Goal: Information Seeking & Learning: Learn about a topic

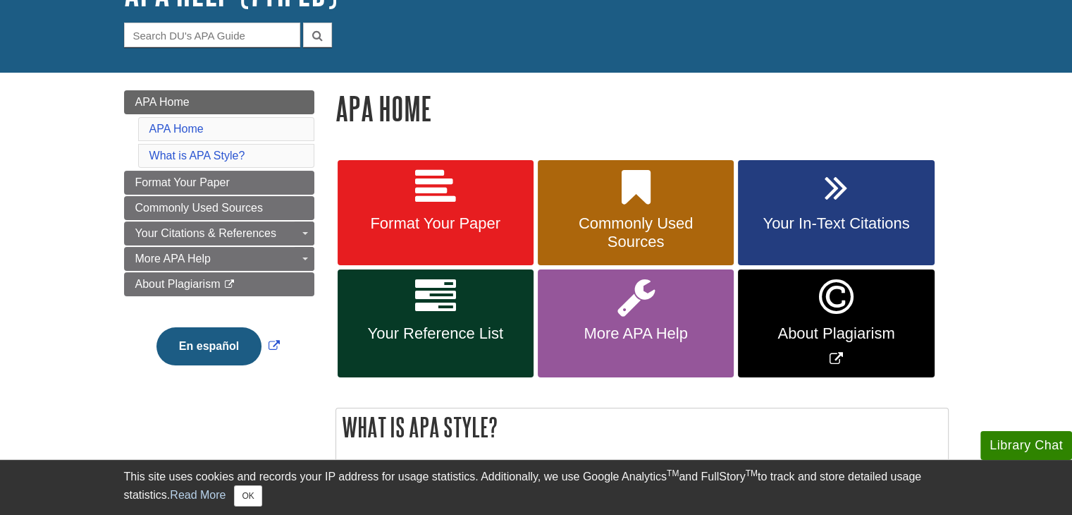
scroll to position [141, 0]
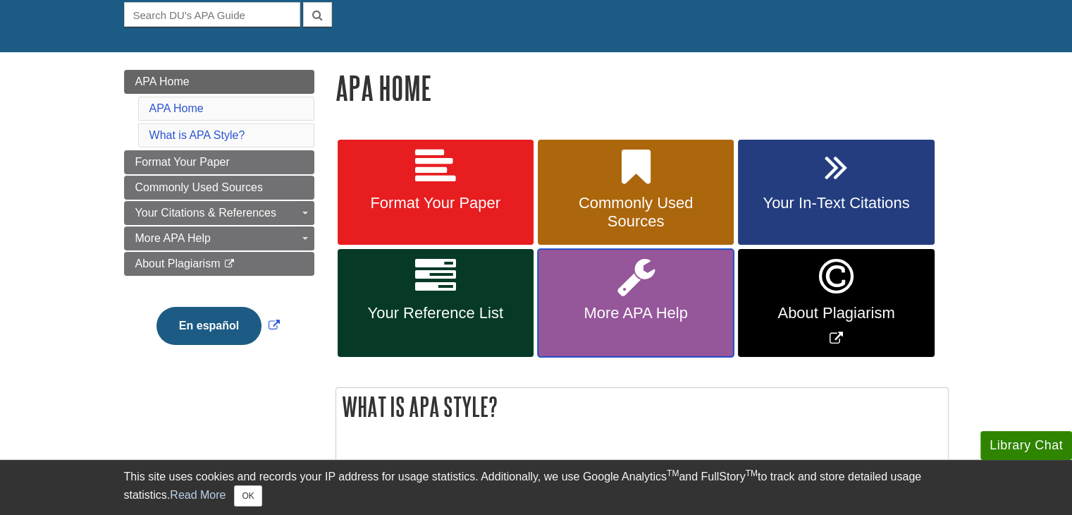
click at [609, 298] on link "More APA Help" at bounding box center [636, 303] width 196 height 108
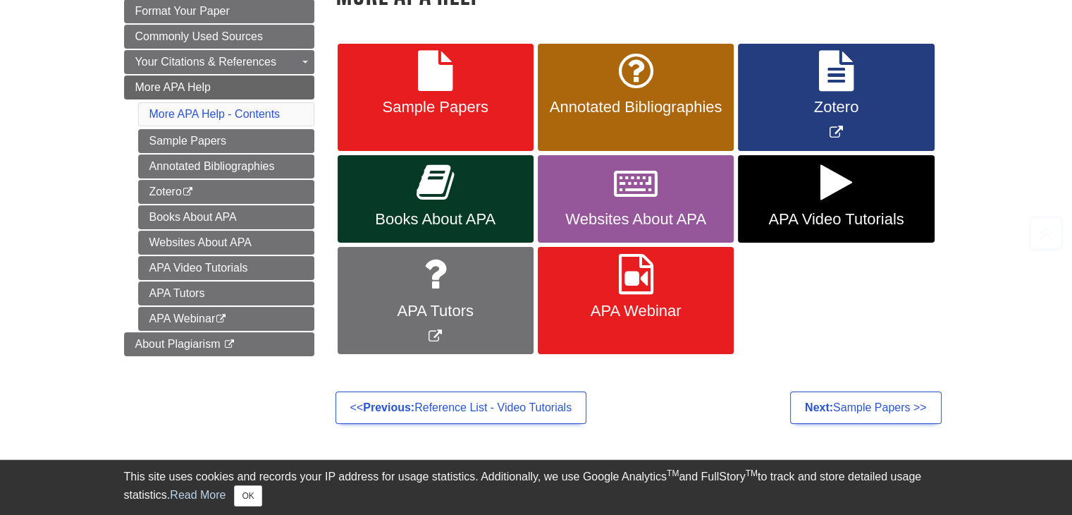
scroll to position [282, 0]
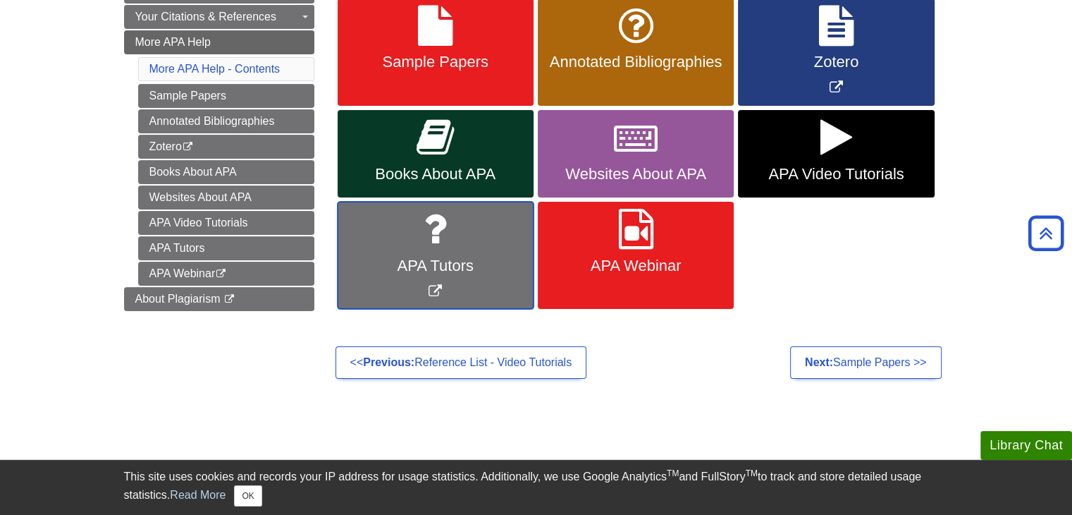
click at [438, 262] on span "APA Tutors" at bounding box center [435, 266] width 175 height 18
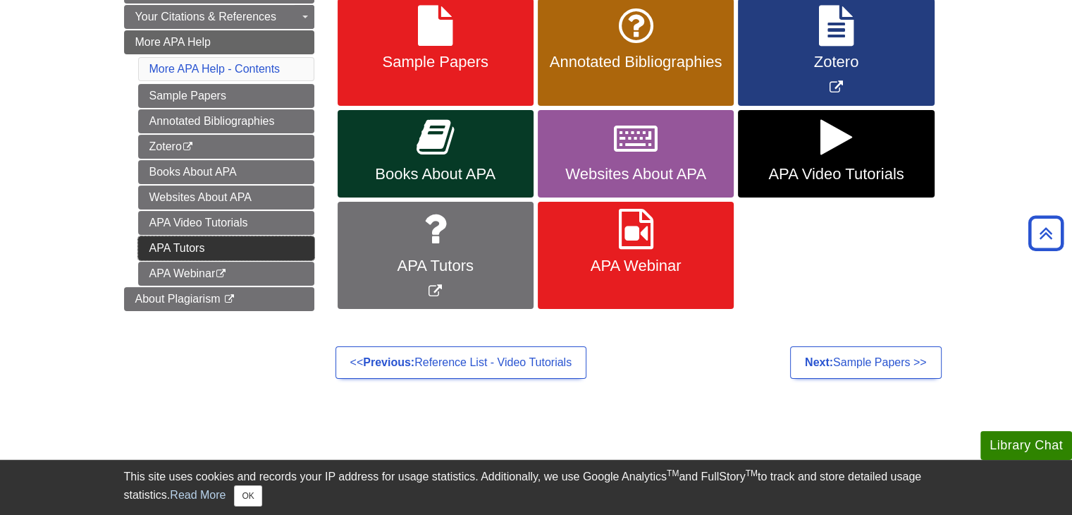
click at [177, 240] on link "APA Tutors" at bounding box center [226, 248] width 176 height 24
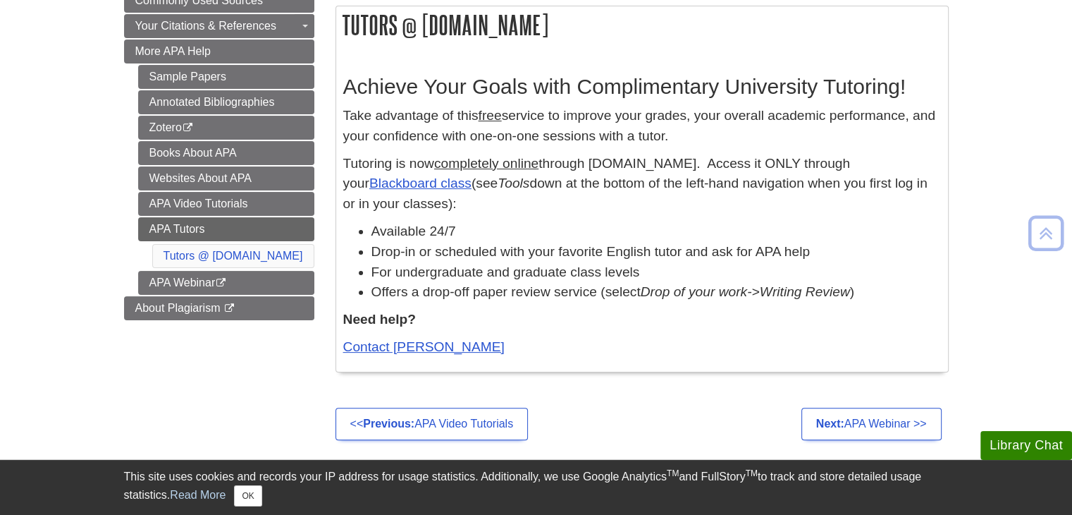
scroll to position [282, 0]
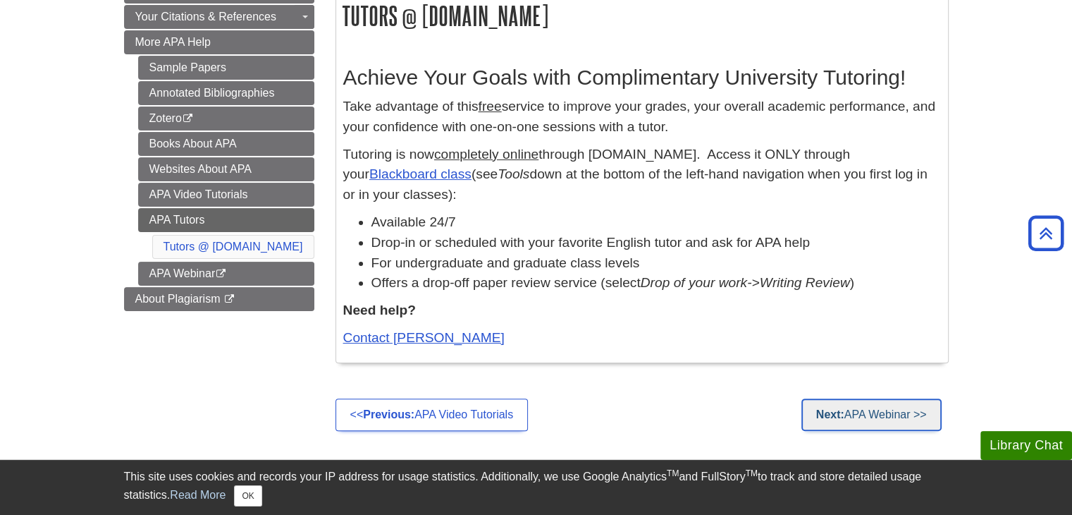
click at [866, 413] on link "Next: APA Webinar >>" at bounding box center [872, 414] width 140 height 32
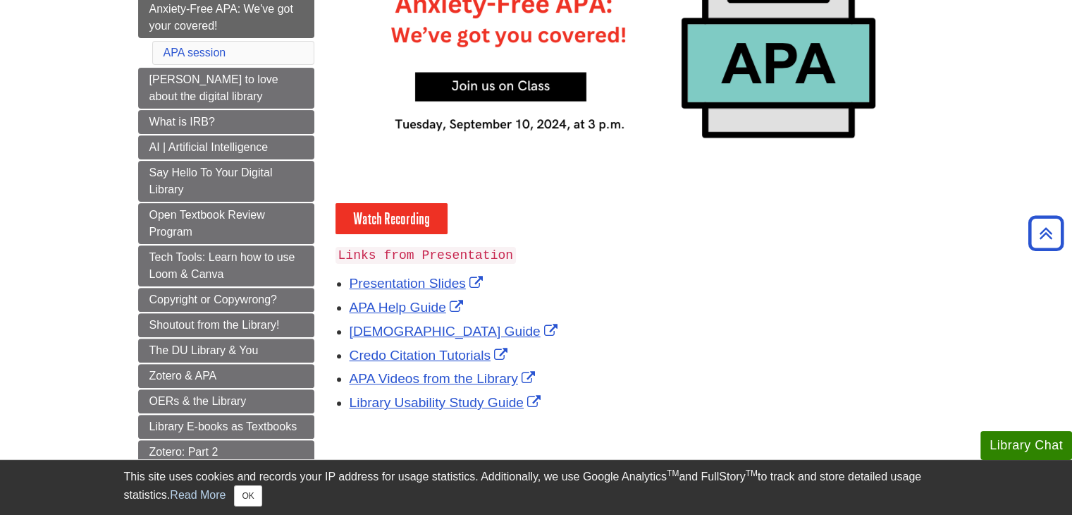
scroll to position [423, 0]
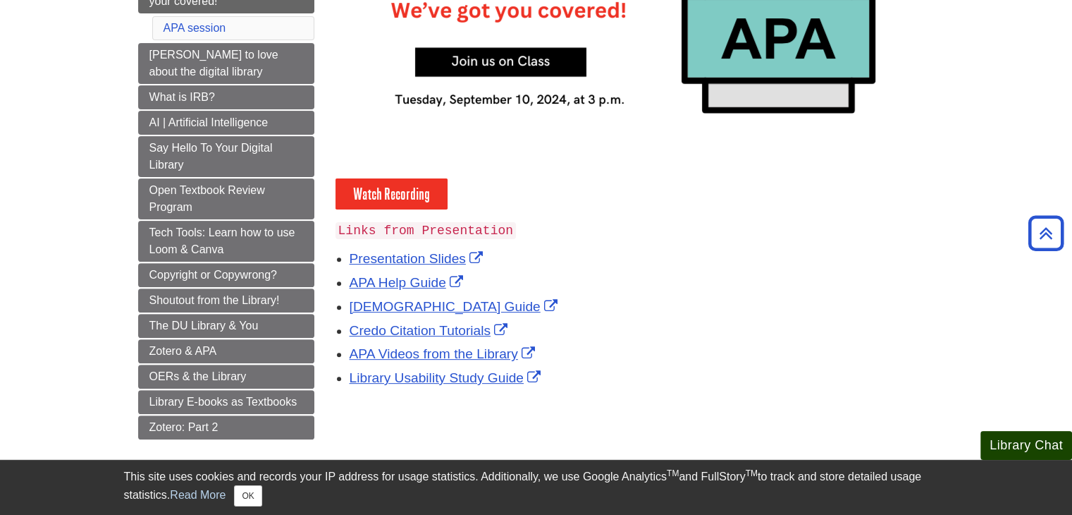
click at [1048, 447] on button "Library Chat" at bounding box center [1027, 445] width 92 height 29
click at [94, 400] on body "Library Chat This site uses cookies and records your IP address for usage stati…" at bounding box center [536, 214] width 1072 height 1274
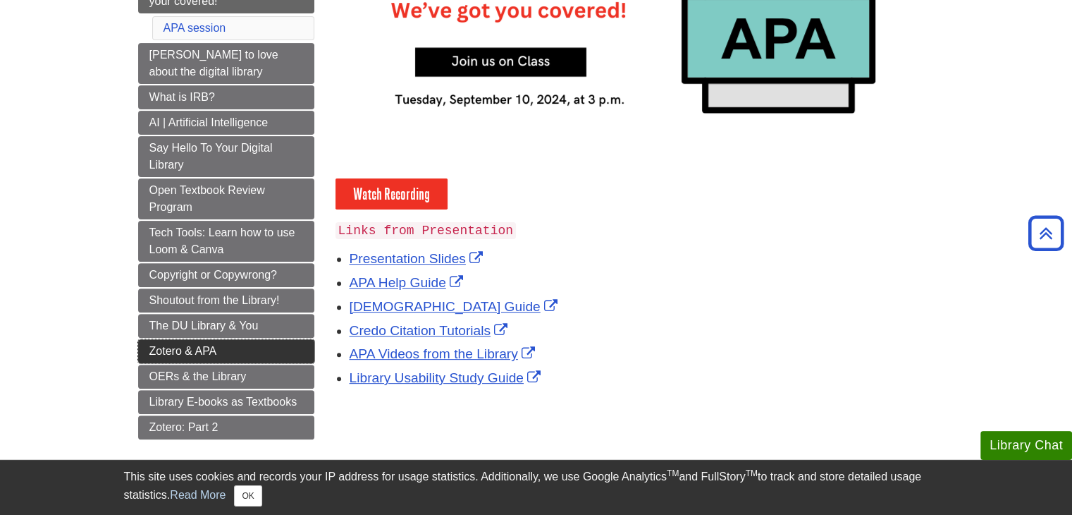
click at [207, 339] on link "Zotero & APA" at bounding box center [226, 351] width 176 height 24
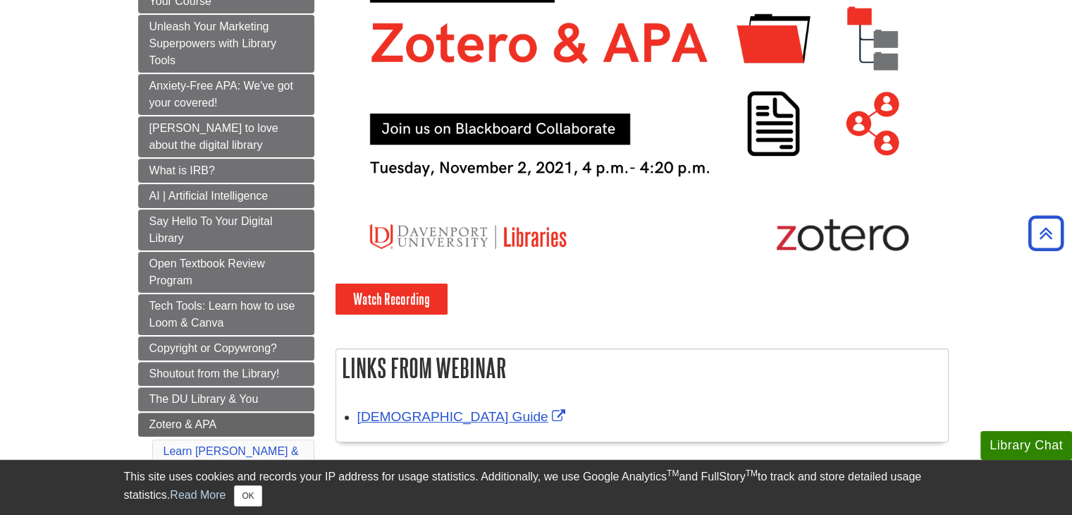
scroll to position [352, 0]
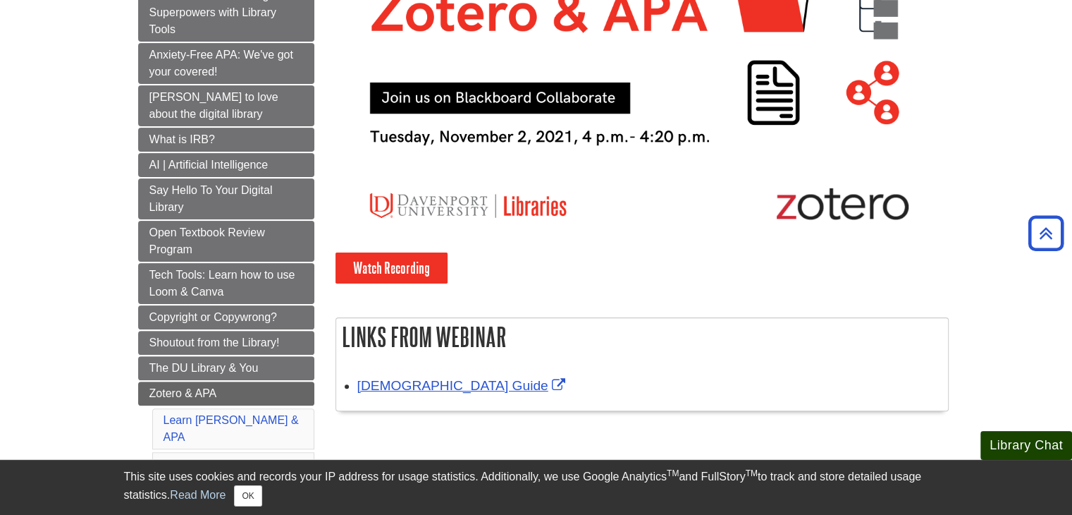
click at [1024, 457] on button "Library Chat" at bounding box center [1027, 445] width 92 height 29
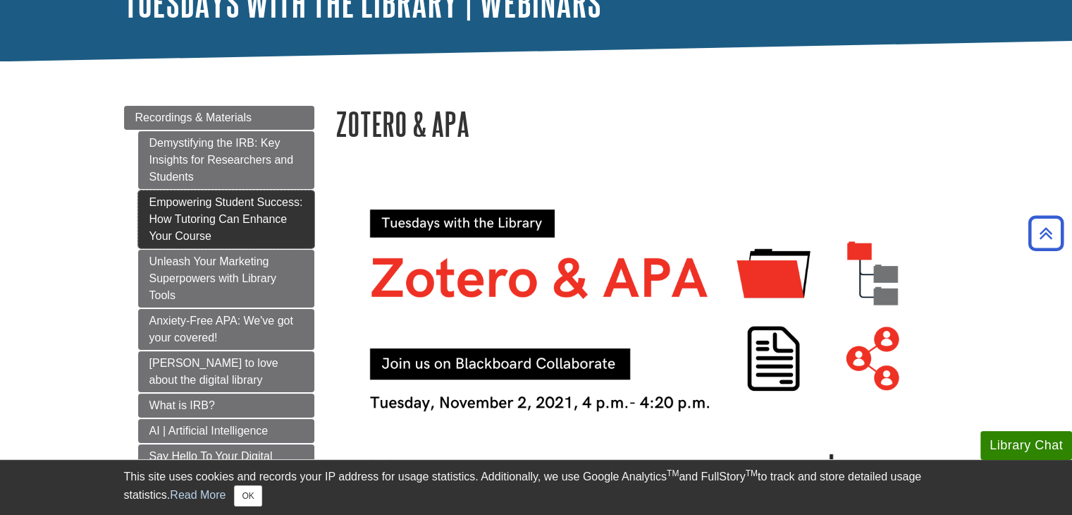
scroll to position [70, 0]
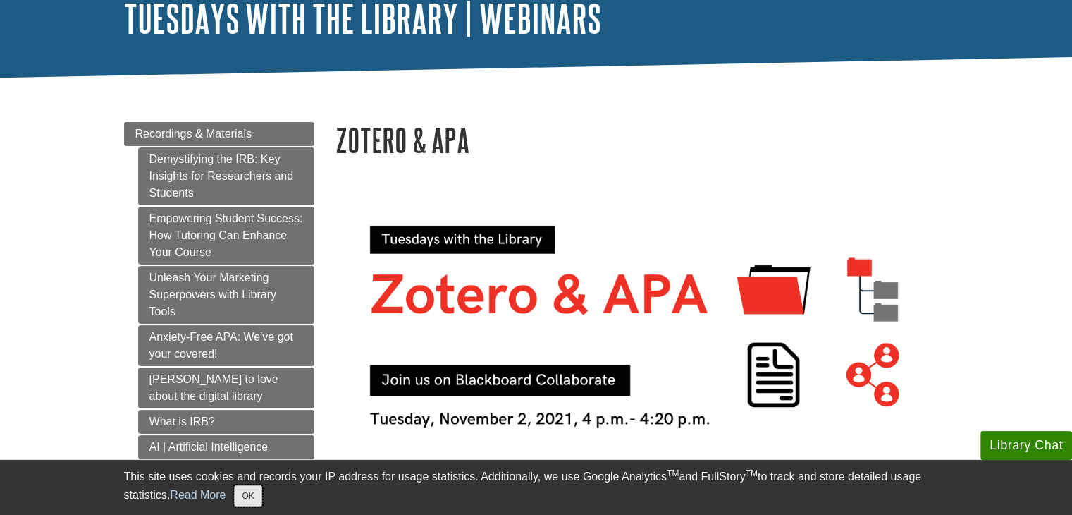
click at [259, 491] on button "OK" at bounding box center [247, 495] width 27 height 21
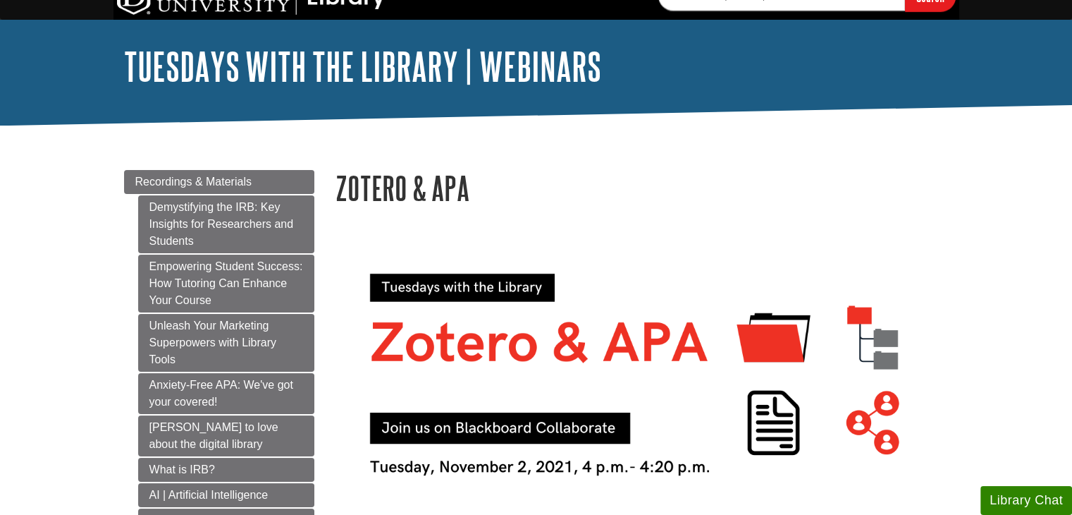
scroll to position [0, 0]
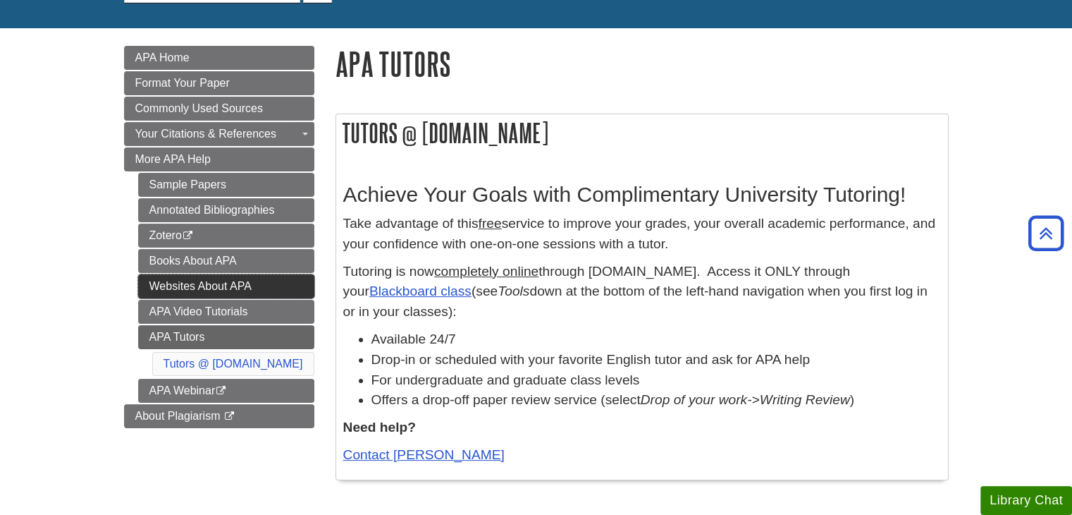
scroll to position [141, 0]
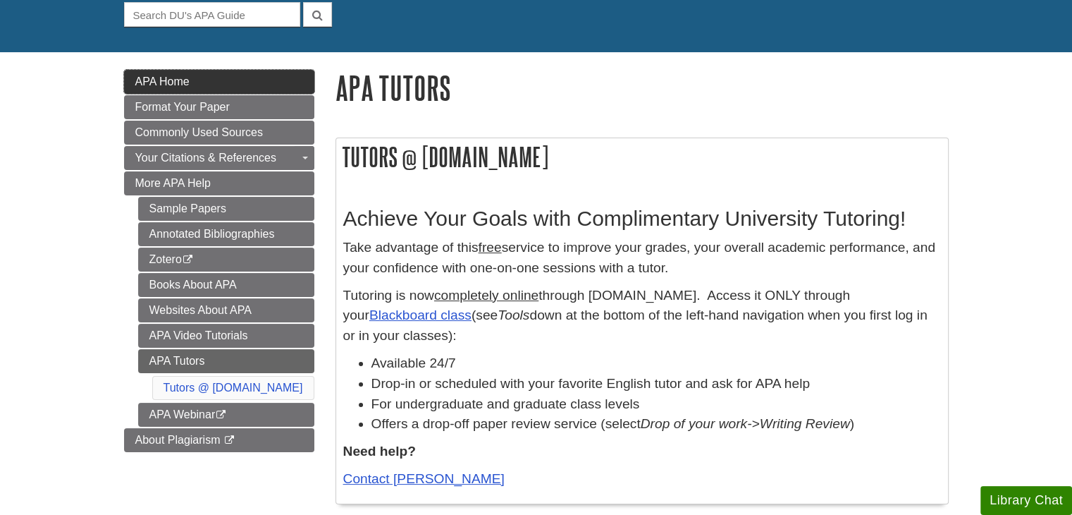
click at [237, 71] on link "APA Home" at bounding box center [219, 82] width 190 height 24
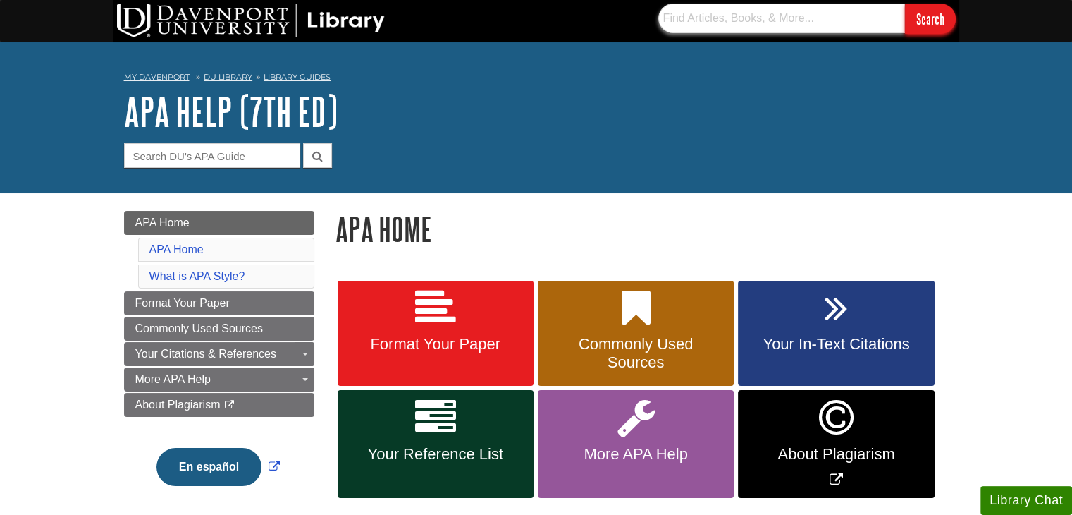
click at [713, 20] on input "text" at bounding box center [781, 19] width 247 height 30
type input "writing help"
click at [905, 4] on input "Search" at bounding box center [930, 19] width 51 height 30
click at [243, 78] on link "DU Library" at bounding box center [228, 77] width 49 height 10
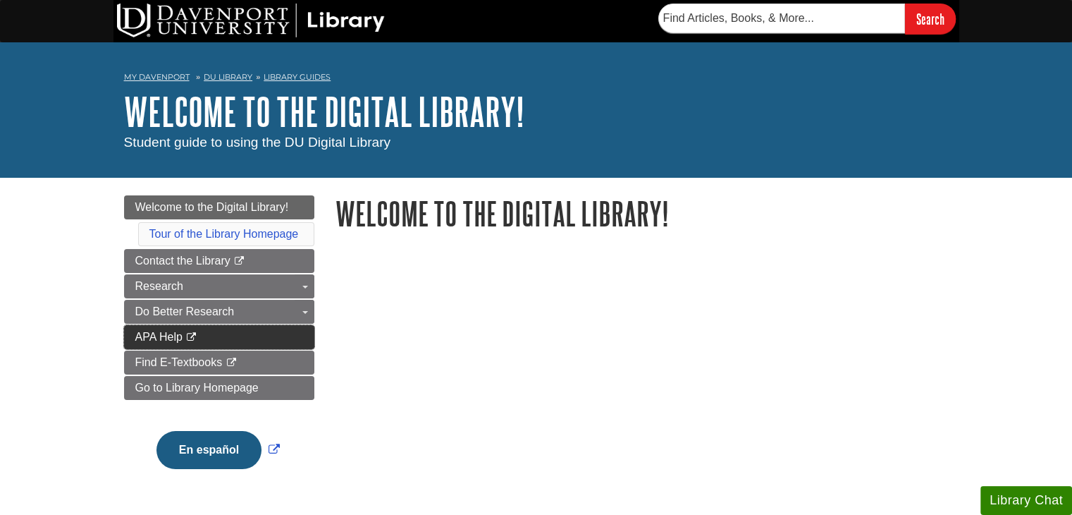
click at [288, 346] on link "APA Help This link opens in a new window" at bounding box center [219, 337] width 190 height 24
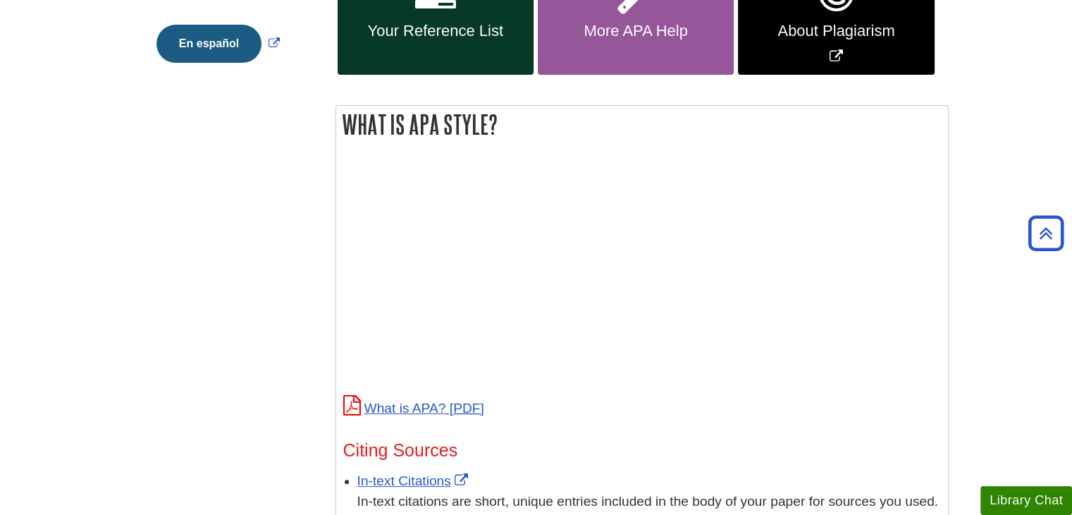
scroll to position [70, 0]
